Goal: Transaction & Acquisition: Purchase product/service

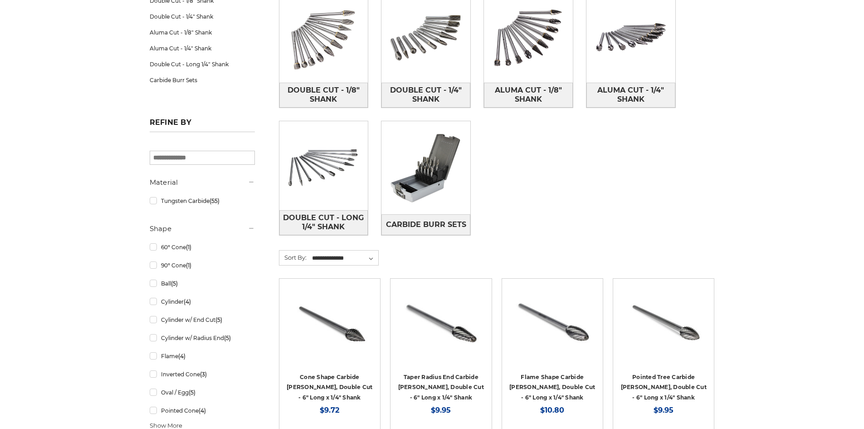
scroll to position [181, 0]
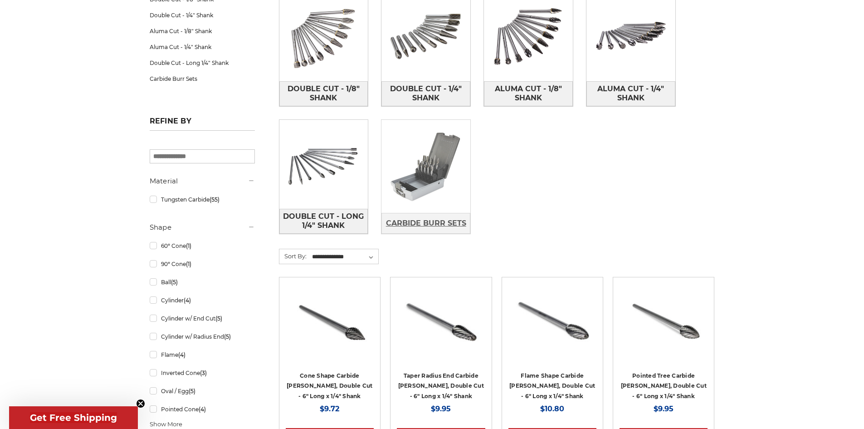
click at [432, 226] on span "Carbide Burr Sets" at bounding box center [426, 222] width 80 height 15
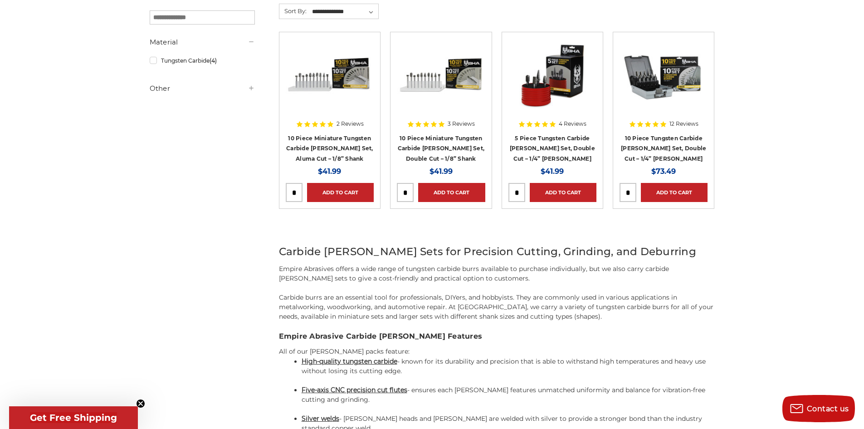
scroll to position [91, 0]
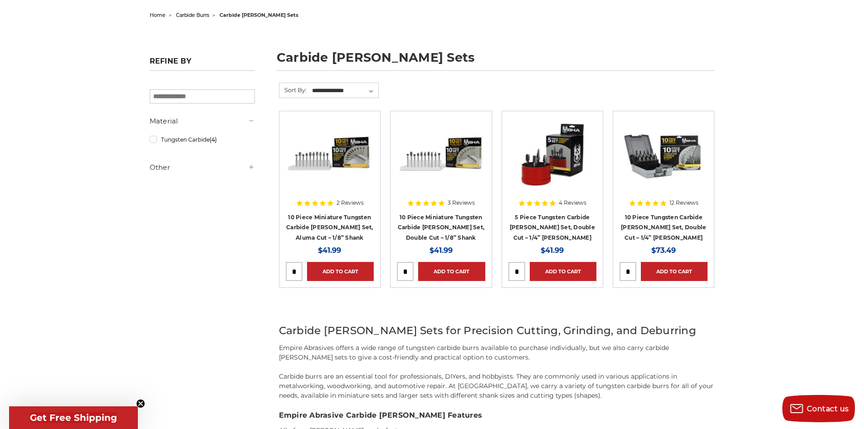
click at [657, 226] on div at bounding box center [663, 175] width 88 height 116
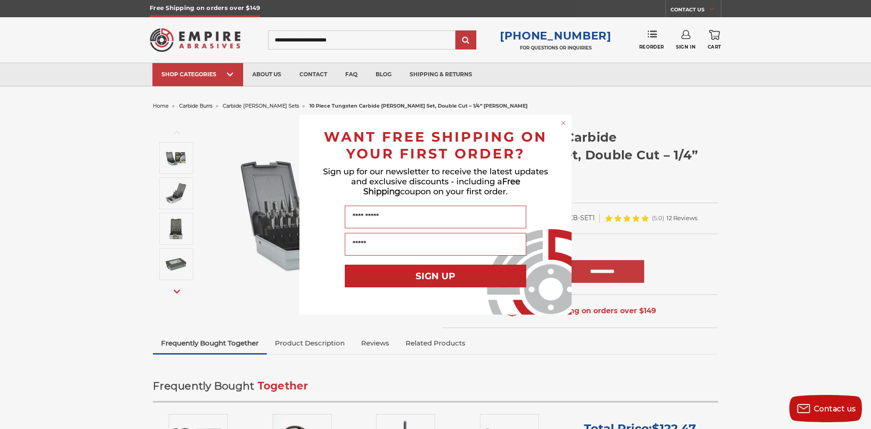
click at [559, 123] on circle "Close dialog" at bounding box center [563, 122] width 9 height 9
